Goal: Answer question/provide support

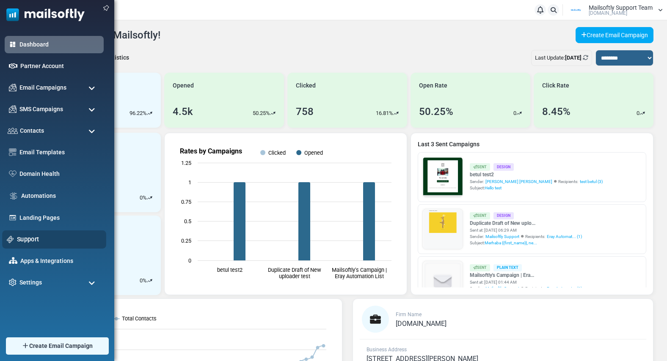
click at [25, 239] on link "Support" at bounding box center [59, 239] width 85 height 9
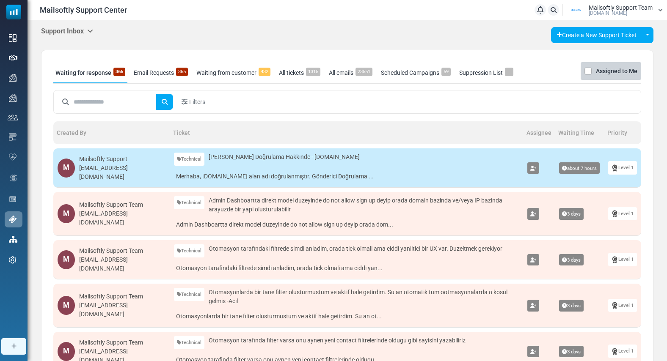
click at [93, 30] on icon at bounding box center [90, 30] width 6 height 7
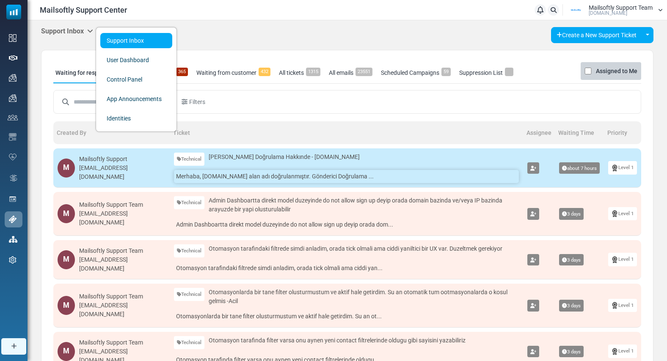
click at [249, 178] on link "Merhaba, fabonews.fabo.com.tr alan adı doğrulanmıştır. Gönderici Doğrulama ..." at bounding box center [346, 176] width 345 height 13
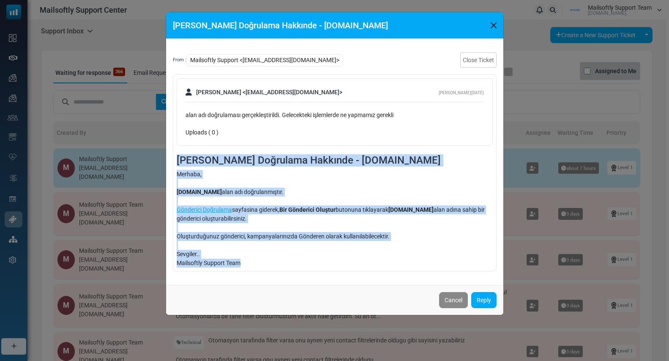
drag, startPoint x: 244, startPoint y: 265, endPoint x: 163, endPoint y: 159, distance: 133.7
click at [163, 159] on div "Alan Adı Doğrulama Hakkınde - fabonews.fabo.com.tr From : Mailsoftly Support <e…" at bounding box center [334, 180] width 669 height 361
click at [498, 28] on button "Close" at bounding box center [494, 25] width 13 height 13
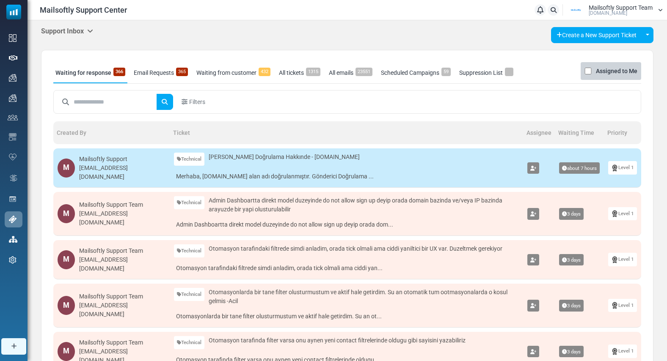
click at [128, 100] on input "text" at bounding box center [115, 102] width 83 height 16
click at [91, 33] on icon at bounding box center [90, 30] width 6 height 7
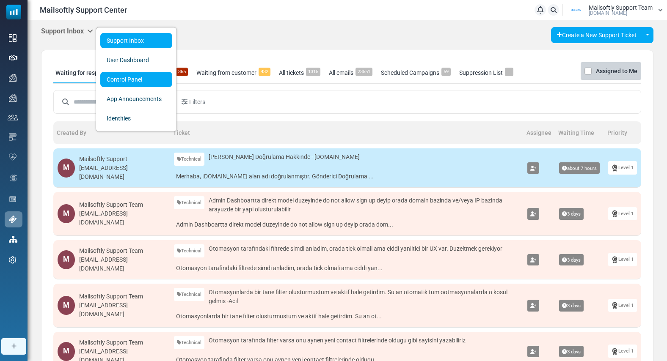
click at [112, 75] on link "Control Panel" at bounding box center [136, 79] width 72 height 15
